Goal: Transaction & Acquisition: Purchase product/service

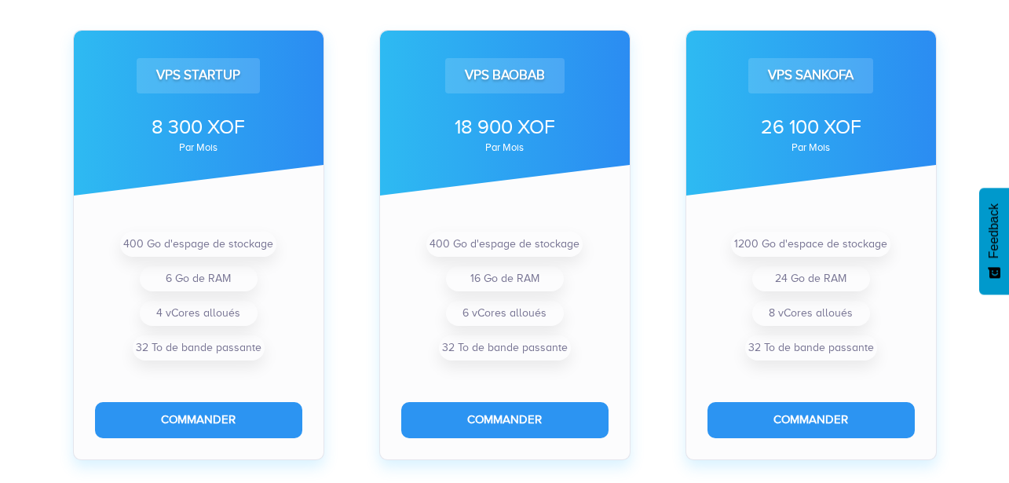
scroll to position [523, 0]
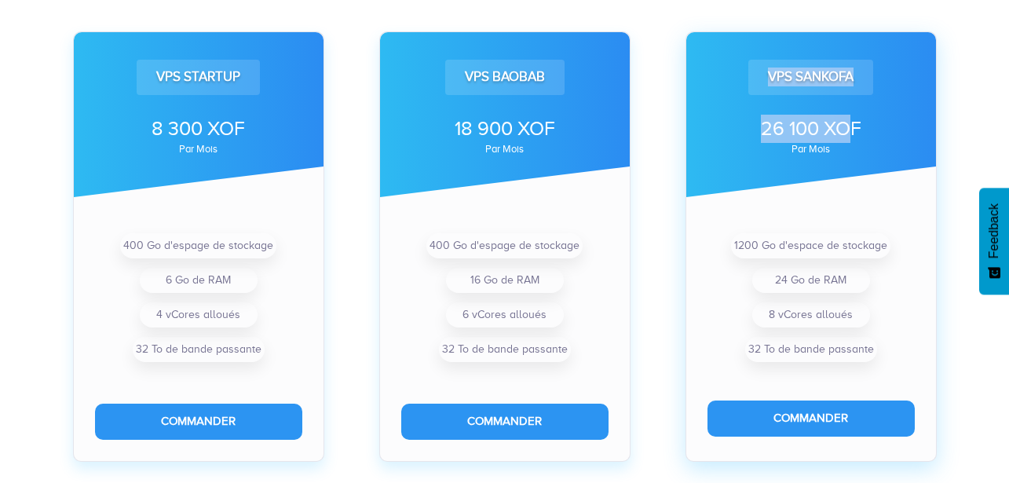
drag, startPoint x: 761, startPoint y: 67, endPoint x: 848, endPoint y: 121, distance: 102.6
click at [847, 121] on div "VPS Sankofa 26 100 XOF par mois" at bounding box center [811, 114] width 250 height 165
click at [767, 127] on div "26 100 XOF" at bounding box center [810, 129] width 207 height 28
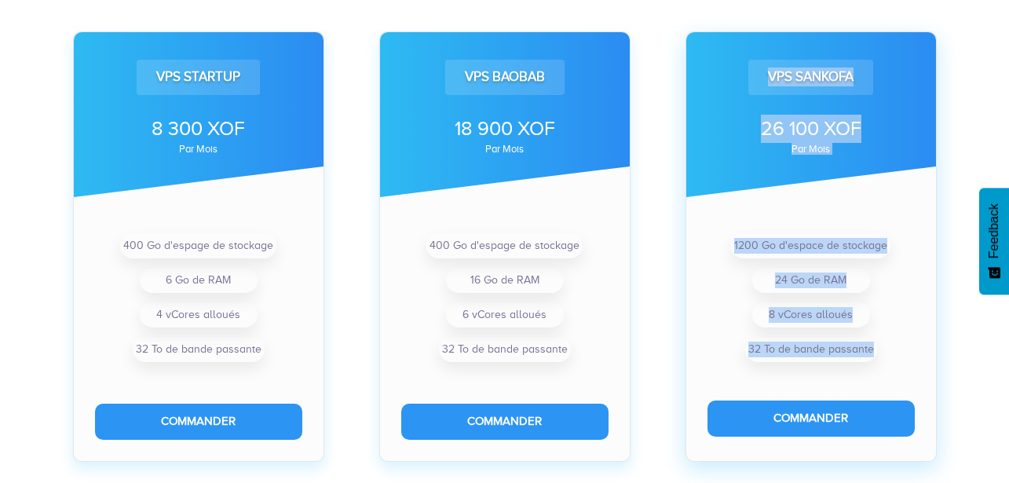
drag, startPoint x: 765, startPoint y: 72, endPoint x: 870, endPoint y: 362, distance: 308.2
click at [870, 362] on div "VPS Sankofa 26 100 XOF par mois 1200 Go d'espace de stockage 24 Go de RAM 8 vCo…" at bounding box center [810, 245] width 251 height 429
copy div "VPS Sankofa 26 100 XOF par mois 1200 Go d'espace de stockage 24 Go de RAM 8 vCo…"
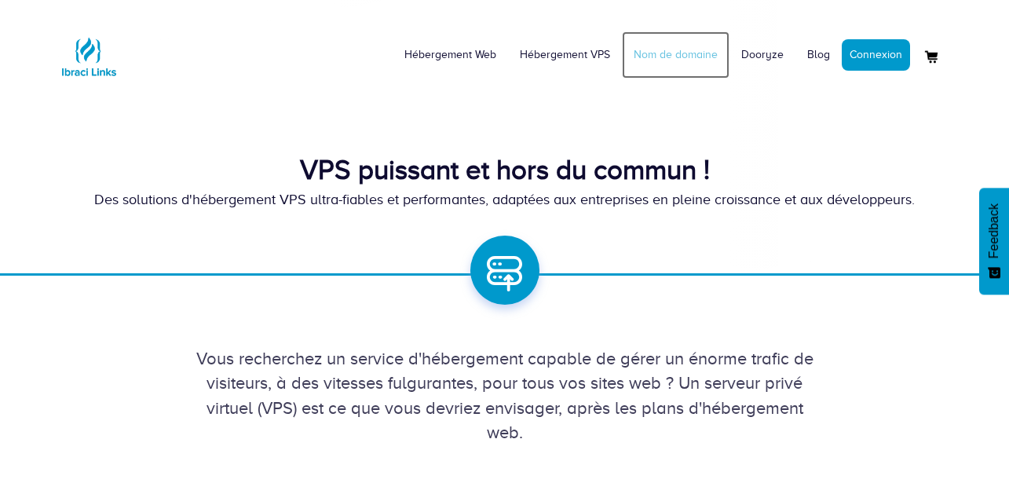
click at [672, 60] on link "Nom de domaine" at bounding box center [676, 54] width 108 height 47
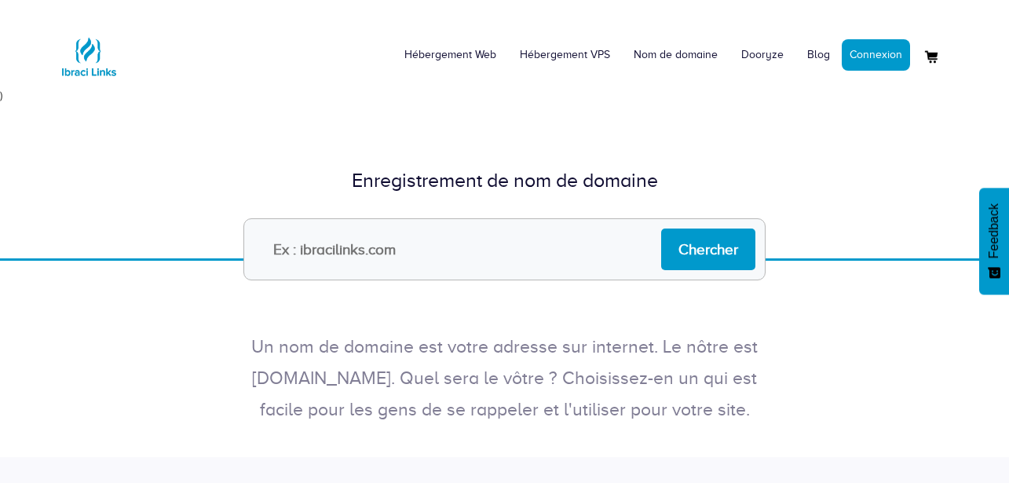
type input "."
type input "b"
type input "[DOMAIN_NAME]"
click at [661, 228] on input "Chercher" at bounding box center [708, 249] width 94 height 42
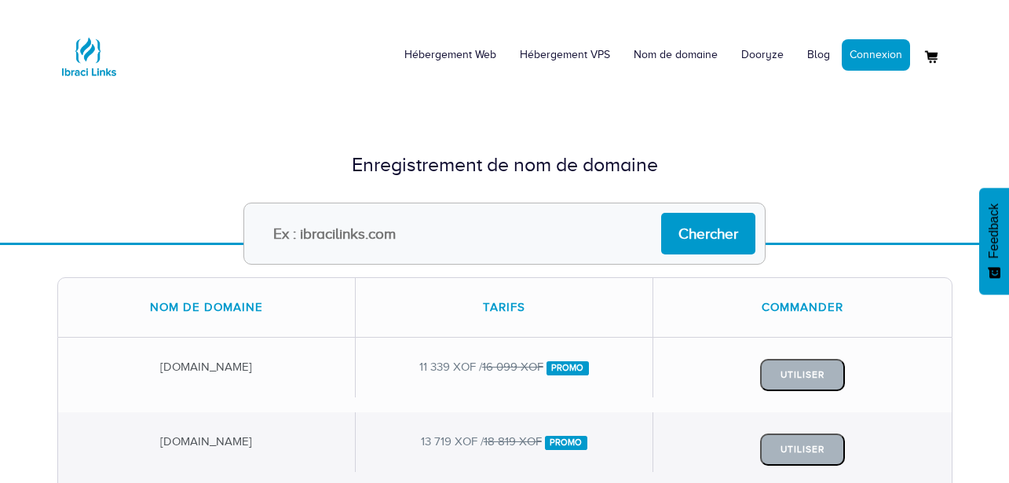
click at [779, 220] on form "Chercher" at bounding box center [505, 234] width 918 height 62
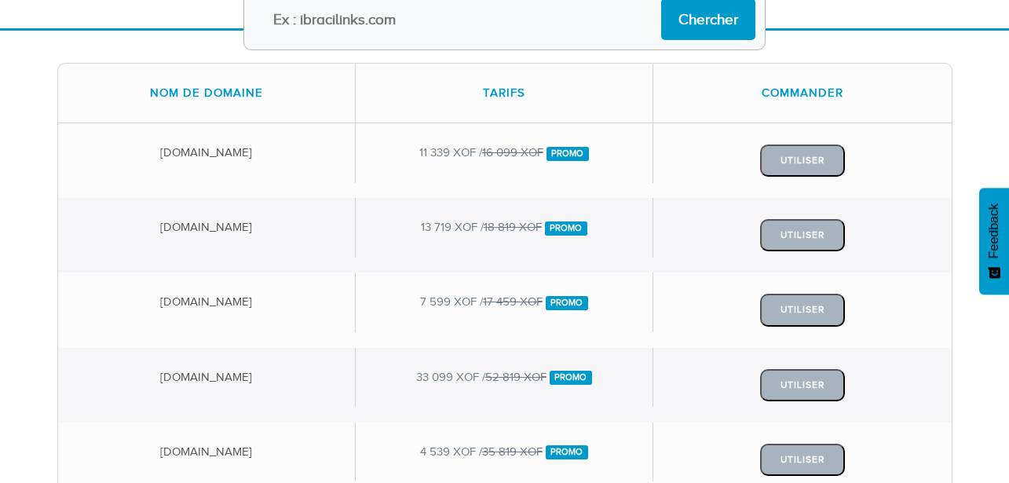
scroll to position [216, 0]
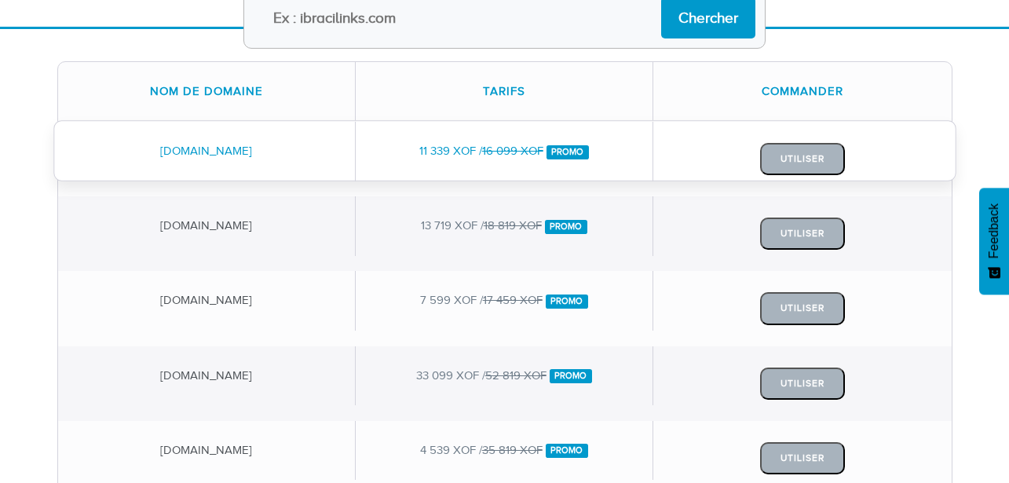
drag, startPoint x: 414, startPoint y: 149, endPoint x: 451, endPoint y: 149, distance: 36.9
click at [451, 149] on div "11 339 XOF / 16 099 XOF Promo" at bounding box center [505, 151] width 298 height 59
click at [772, 165] on button "Utiliser" at bounding box center [802, 159] width 85 height 32
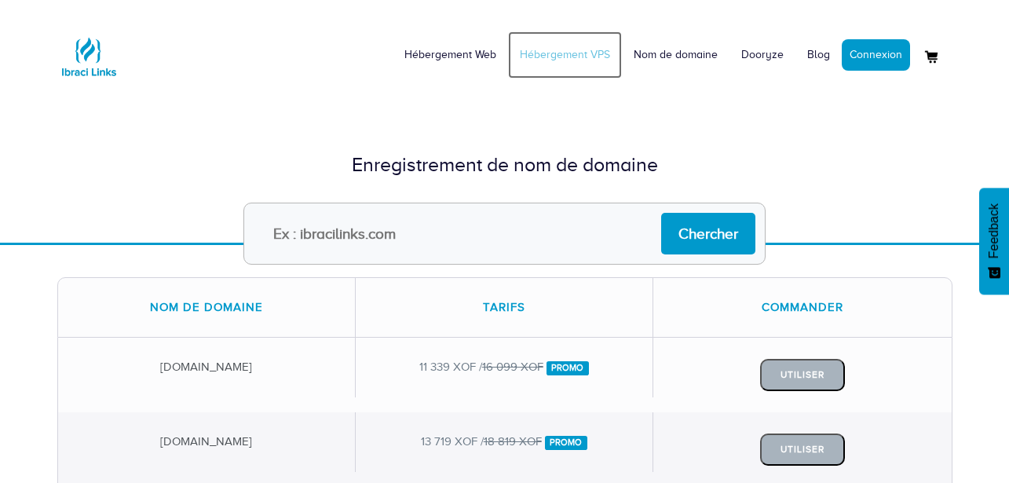
click at [553, 59] on link "Hébergement VPS" at bounding box center [565, 54] width 114 height 47
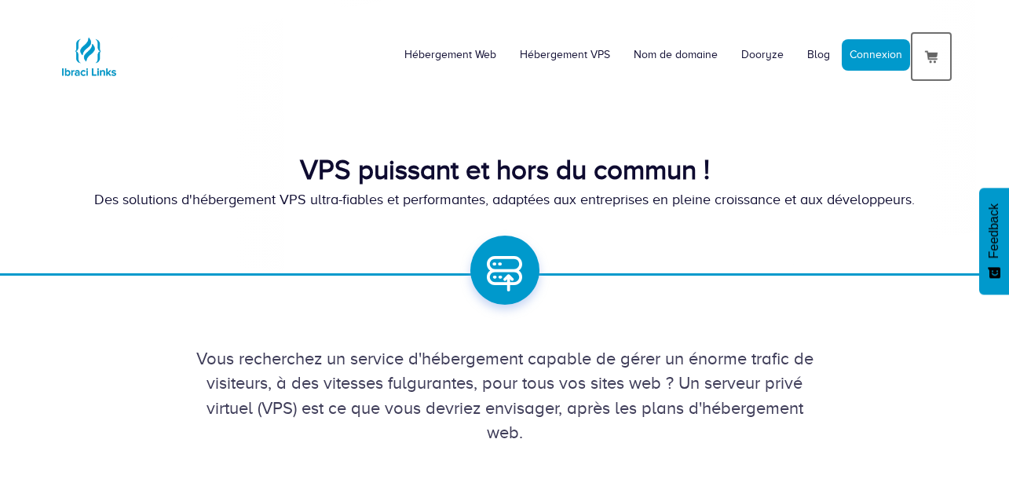
click at [929, 63] on img at bounding box center [931, 56] width 19 height 19
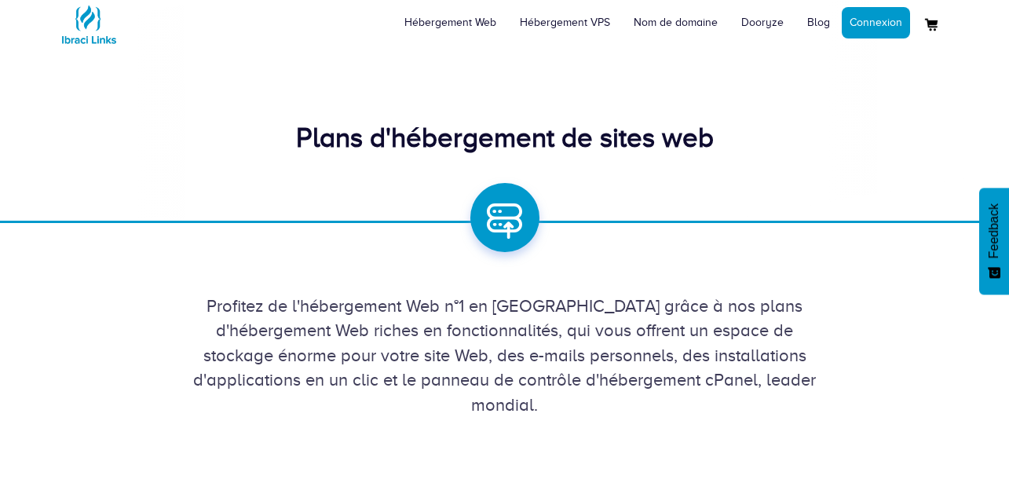
scroll to position [37, 0]
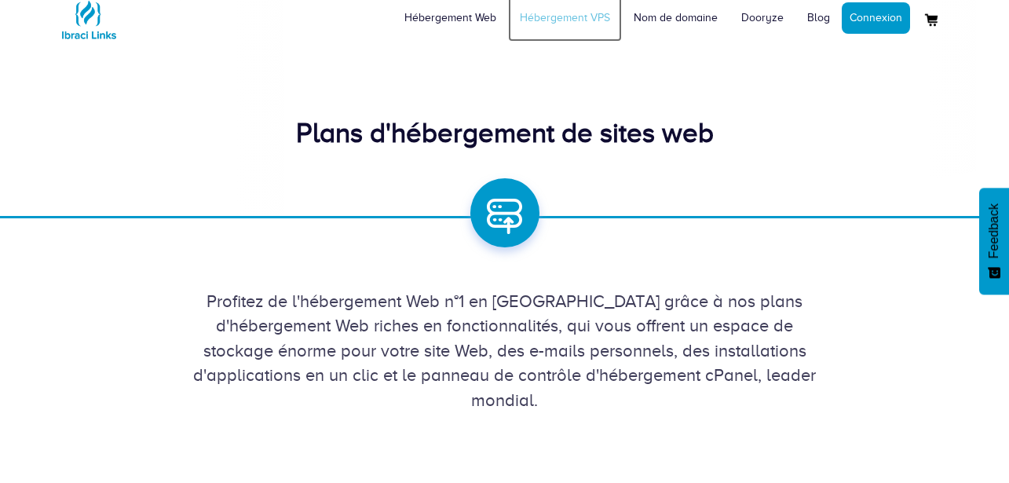
click at [561, 22] on link "Hébergement VPS" at bounding box center [565, 18] width 114 height 47
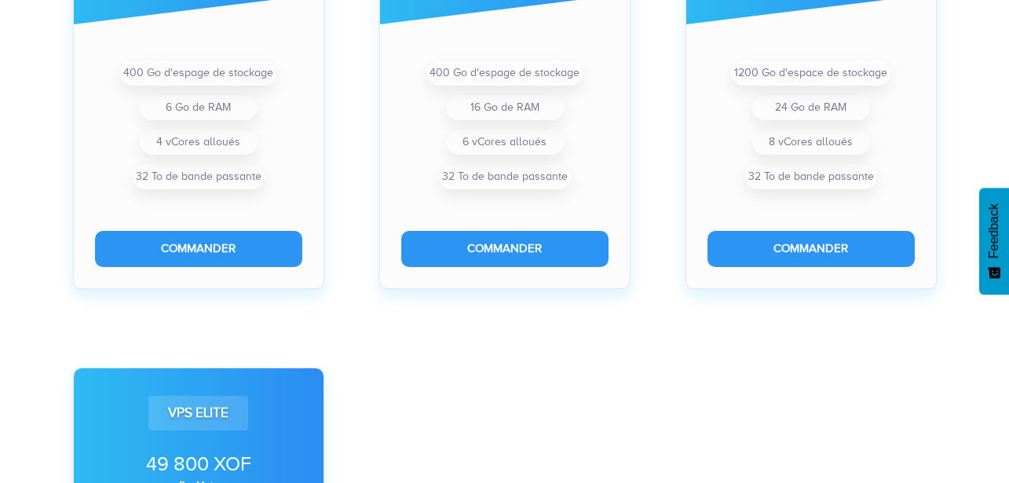
scroll to position [713, 0]
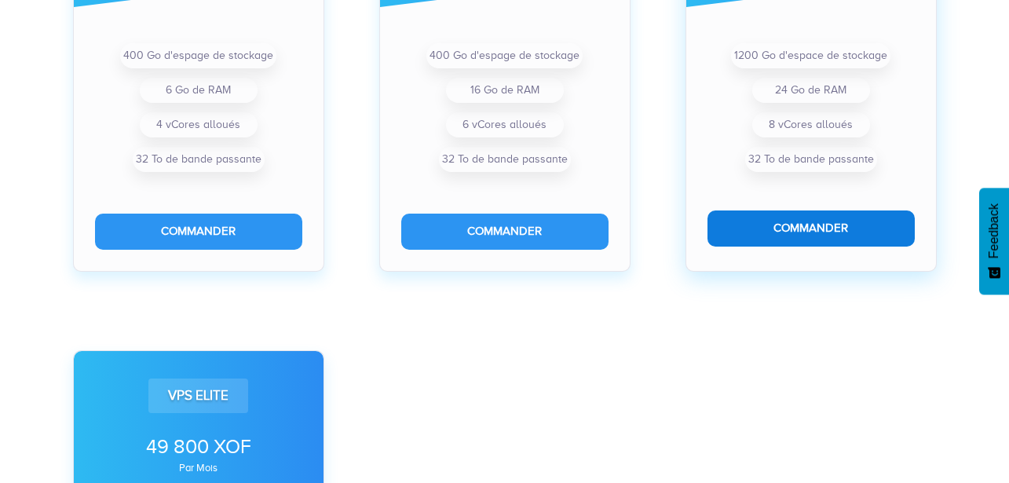
click at [743, 210] on button "Commander" at bounding box center [810, 227] width 207 height 35
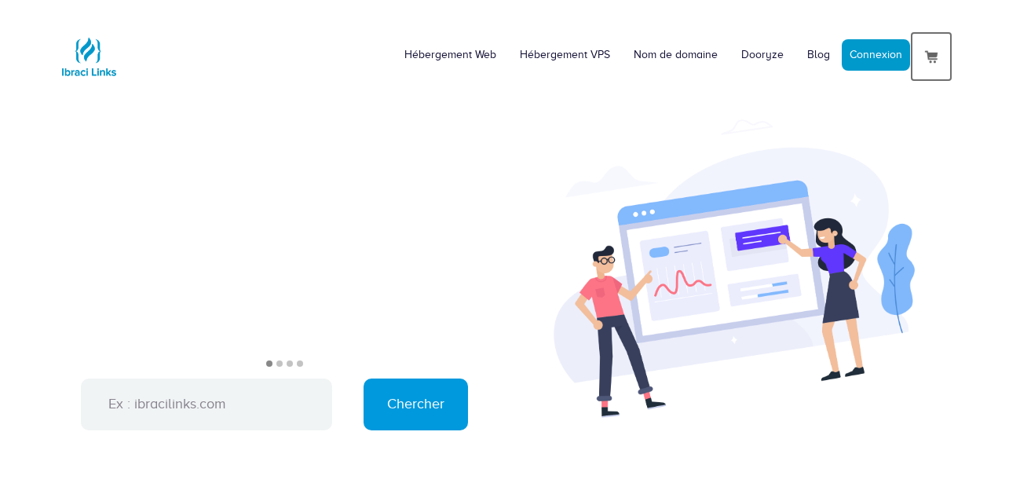
click at [930, 58] on img at bounding box center [931, 56] width 19 height 19
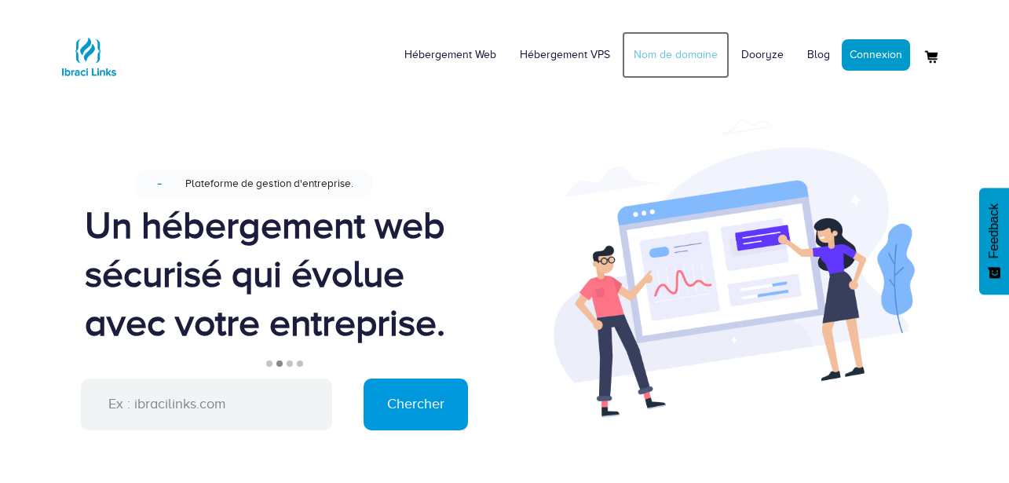
click at [663, 55] on link "Nom de domaine" at bounding box center [676, 54] width 108 height 47
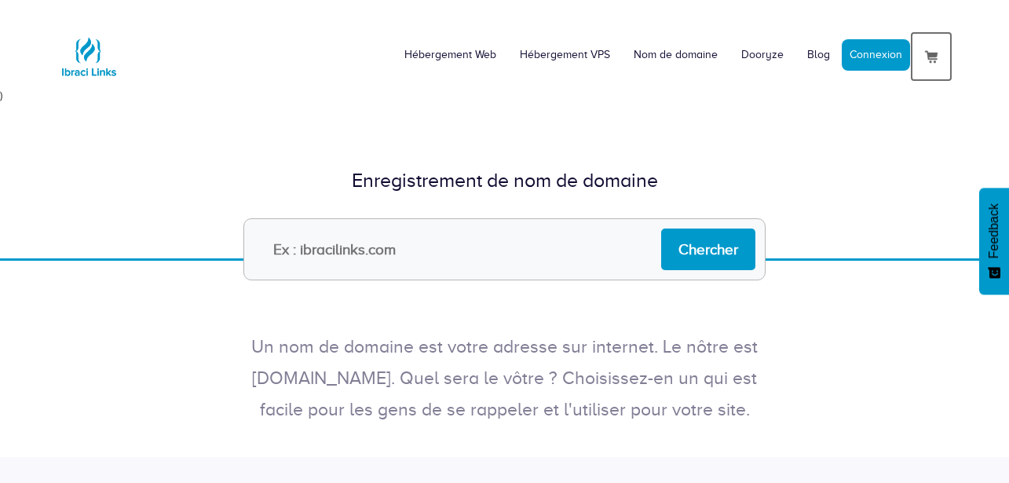
click at [927, 51] on img at bounding box center [931, 56] width 19 height 19
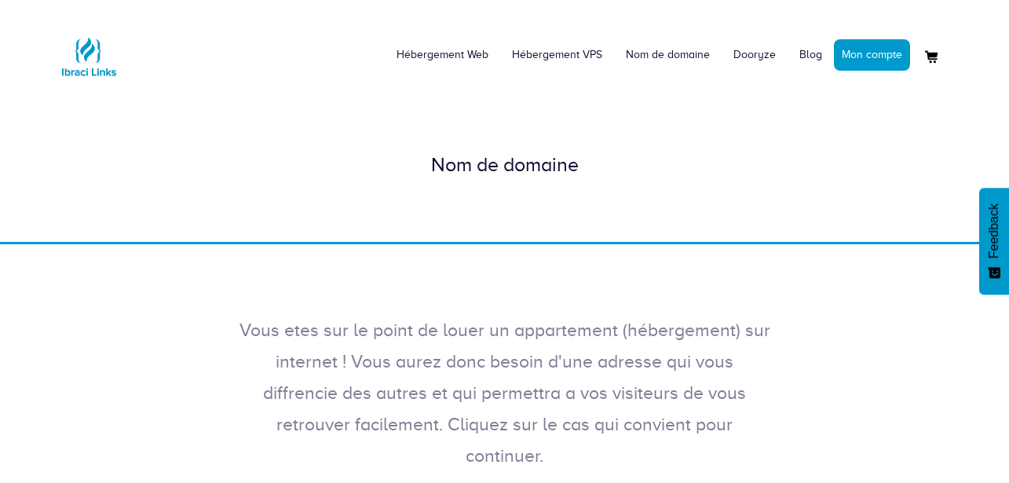
scroll to position [1, 0]
click at [505, 222] on div "Nom de domaine" at bounding box center [504, 164] width 1009 height 154
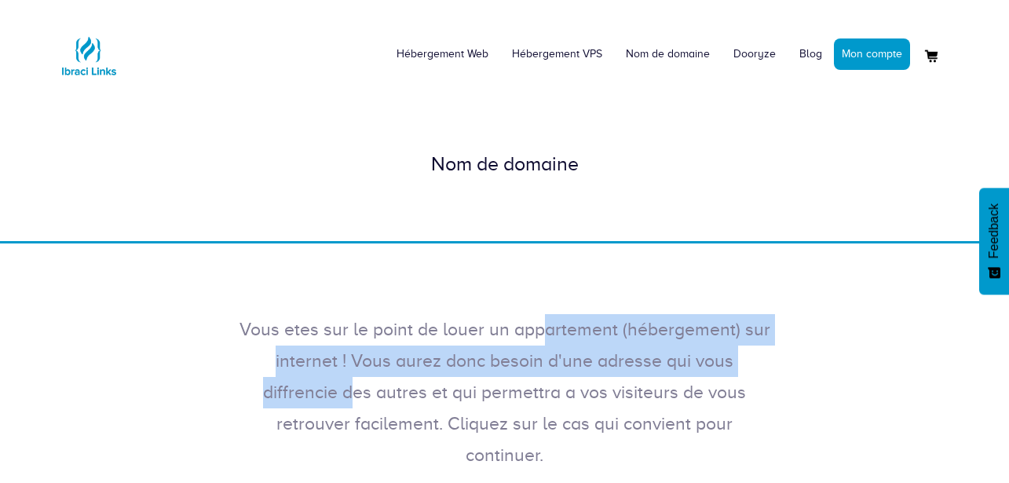
drag, startPoint x: 316, startPoint y: 338, endPoint x: 582, endPoint y: 365, distance: 266.7
click at [566, 365] on p "Vous etes sur le point de louer un appartement (hébergement) sur internet ! Vou…" at bounding box center [505, 392] width 534 height 157
click at [660, 62] on link "Nom de domaine" at bounding box center [668, 54] width 108 height 47
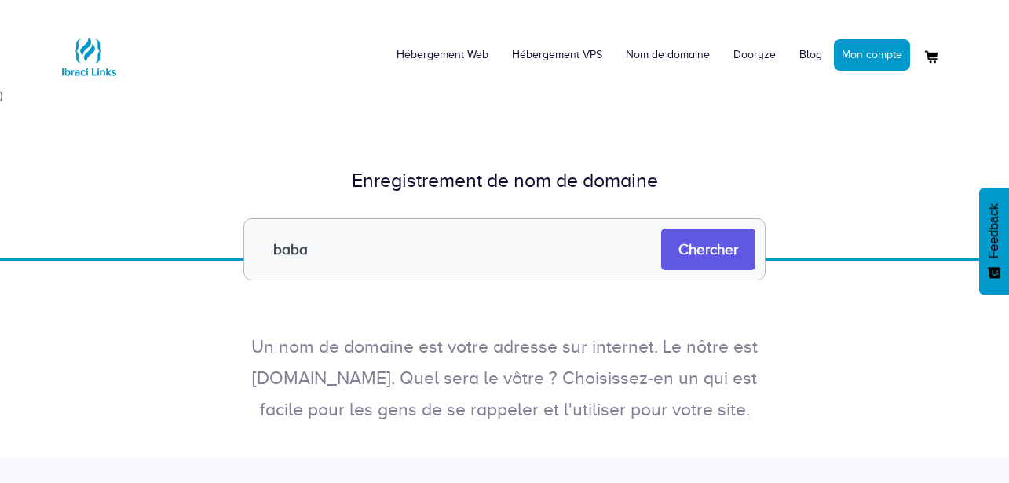
type input "baba"
click at [725, 246] on input "Chercher" at bounding box center [708, 249] width 94 height 42
click at [557, 254] on input "baba" at bounding box center [504, 249] width 522 height 62
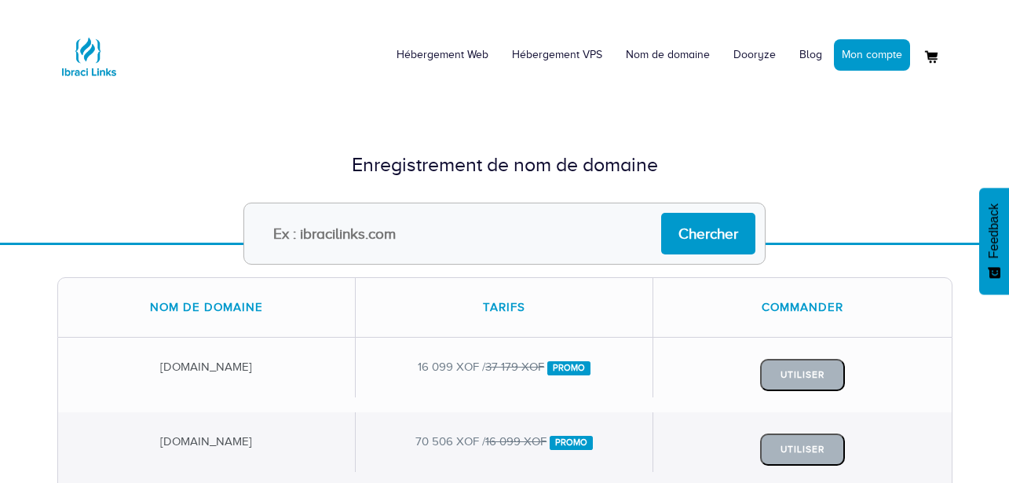
click at [482, 244] on input "text" at bounding box center [504, 234] width 522 height 62
type input "[DOMAIN_NAME]"
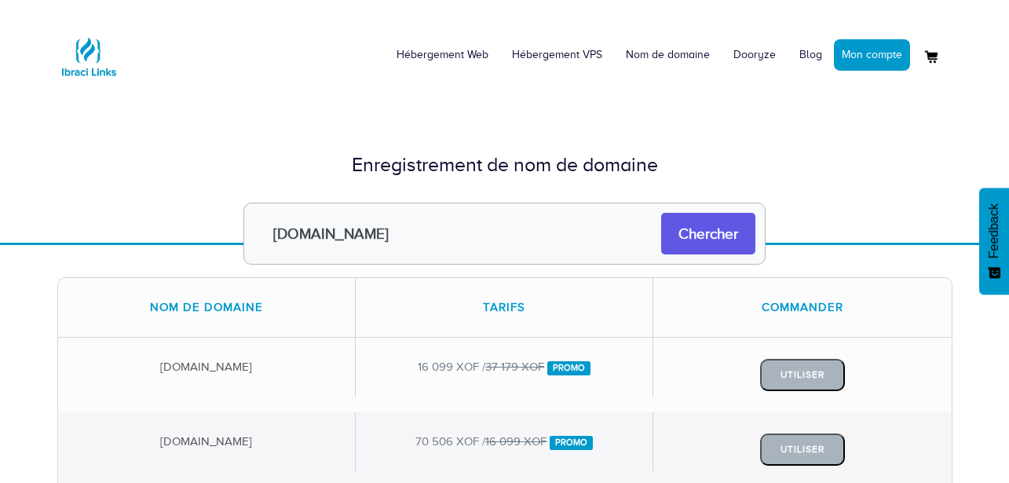
click at [699, 248] on input "Chercher" at bounding box center [708, 234] width 94 height 42
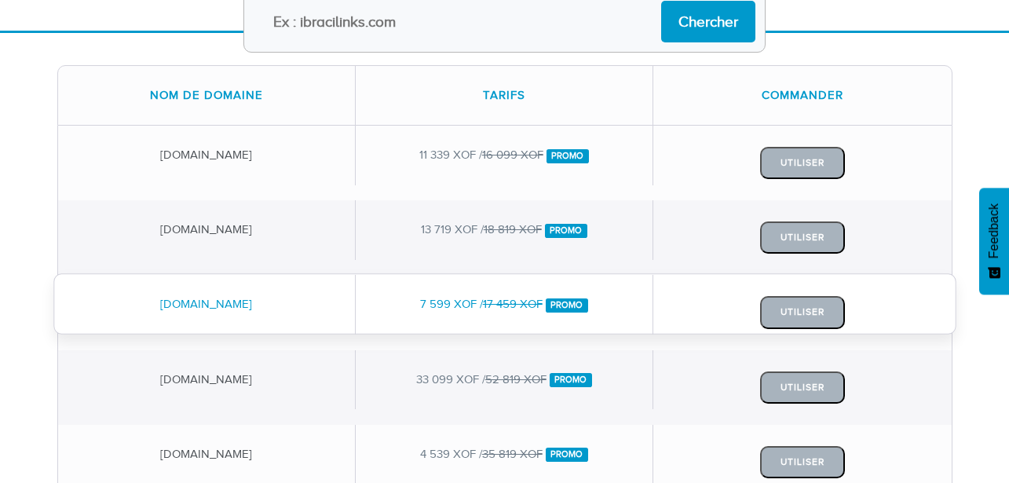
scroll to position [213, 0]
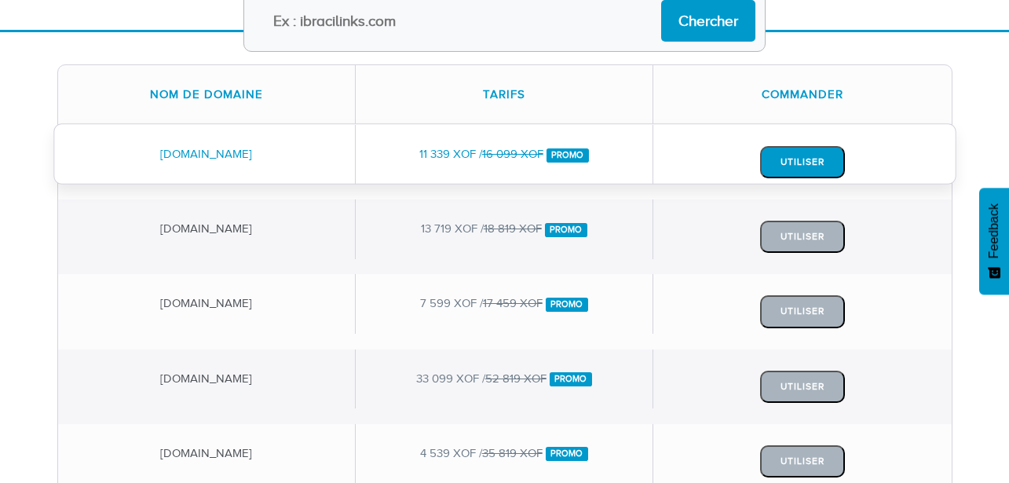
click at [792, 173] on button "Utiliser" at bounding box center [802, 162] width 85 height 32
